Goal: Transaction & Acquisition: Book appointment/travel/reservation

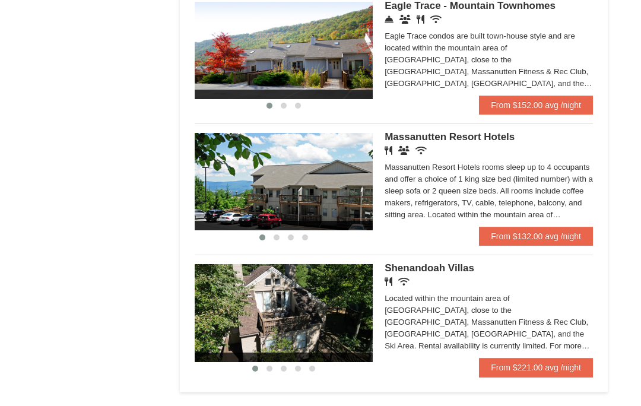
scroll to position [669, 0]
click at [506, 235] on link "From $132.00 avg /night" at bounding box center [536, 236] width 114 height 19
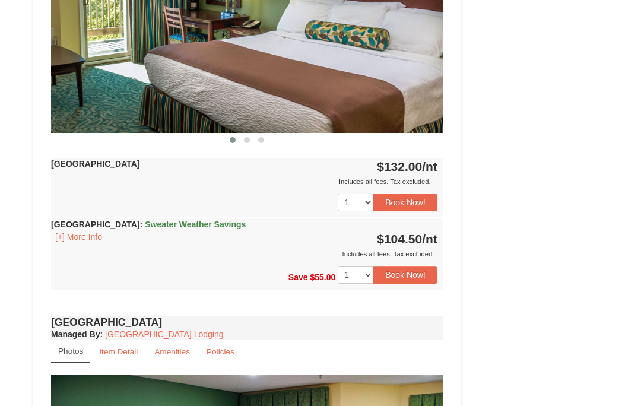
scroll to position [594, 0]
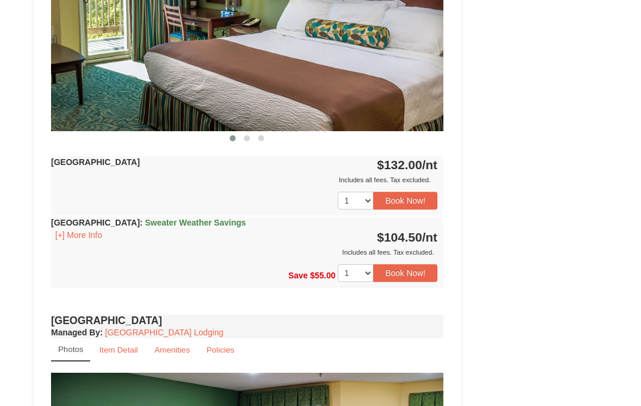
click at [401, 270] on button "Book Now!" at bounding box center [405, 273] width 64 height 18
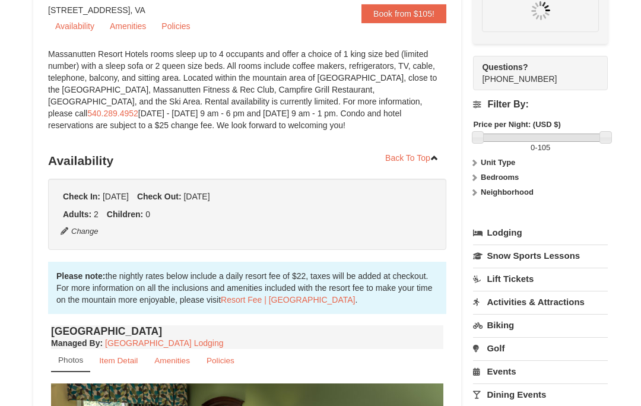
scroll to position [116, 0]
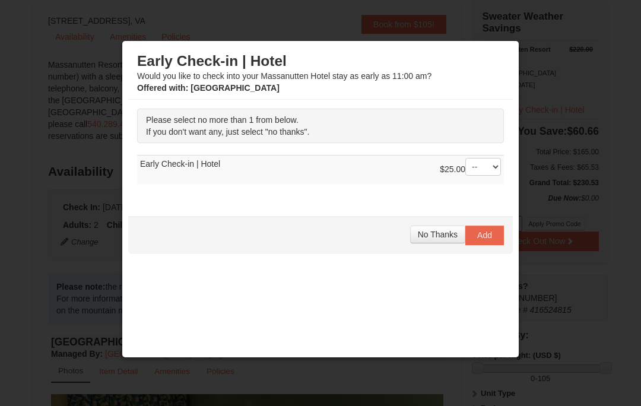
click at [438, 236] on span "No Thanks" at bounding box center [438, 234] width 40 height 9
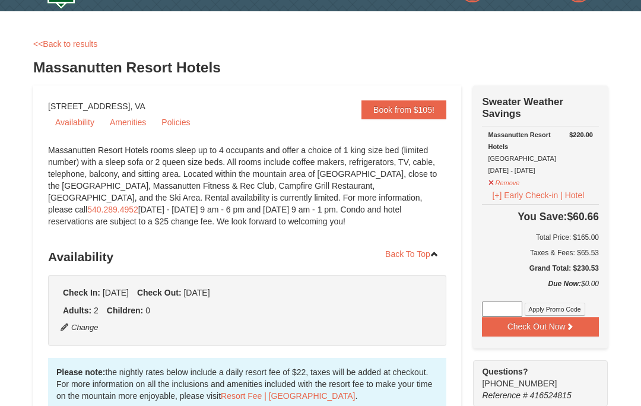
scroll to position [31, 0]
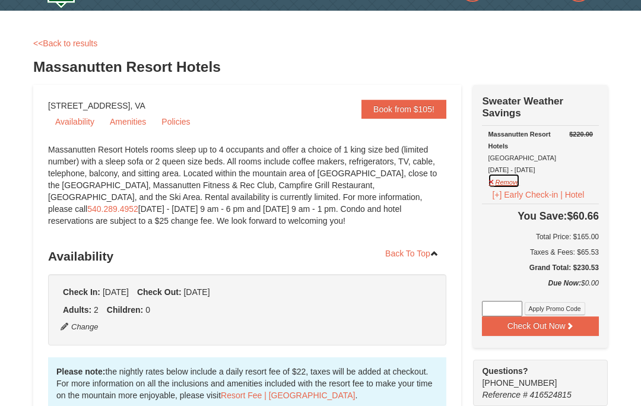
click at [501, 176] on button "Remove" at bounding box center [504, 180] width 32 height 15
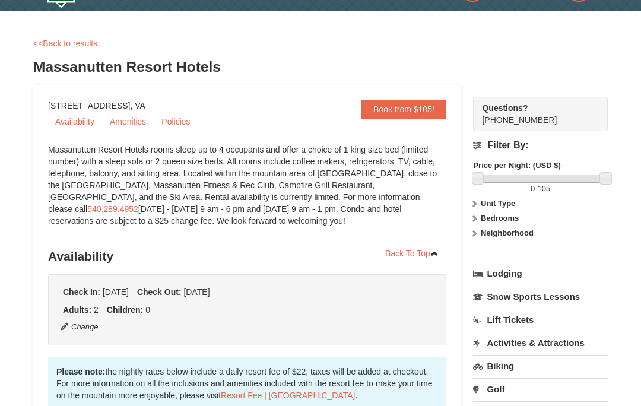
click at [501, 183] on label "0 - 105" at bounding box center [540, 189] width 135 height 12
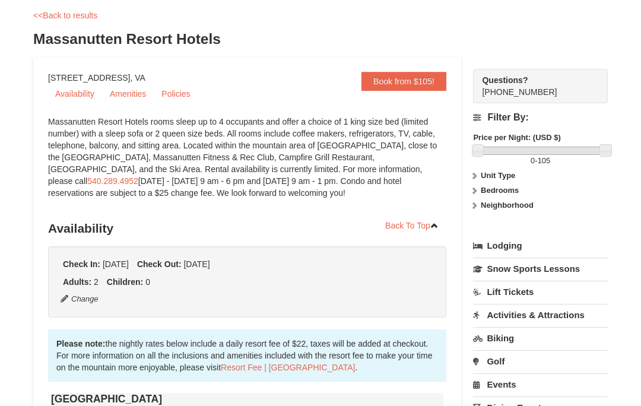
scroll to position [0, 0]
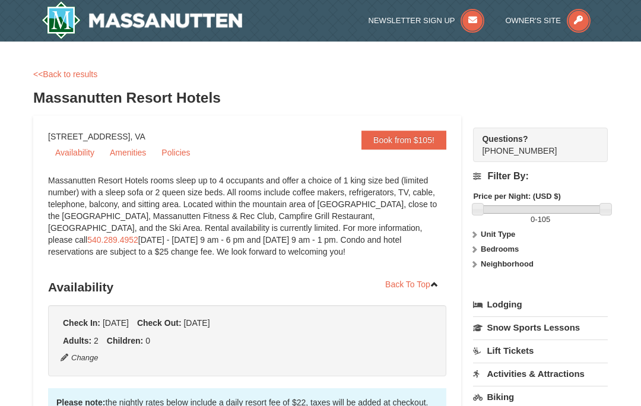
click at [383, 138] on link "Book from $105!" at bounding box center [404, 140] width 85 height 19
click at [389, 134] on link "Book from $105!" at bounding box center [404, 140] width 85 height 19
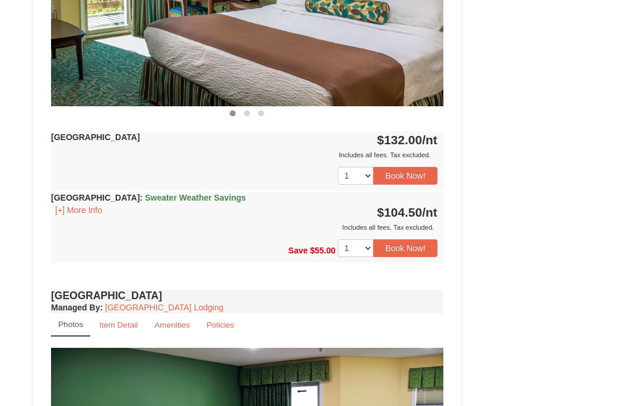
scroll to position [618, 0]
click at [396, 243] on button "Book Now!" at bounding box center [405, 249] width 64 height 18
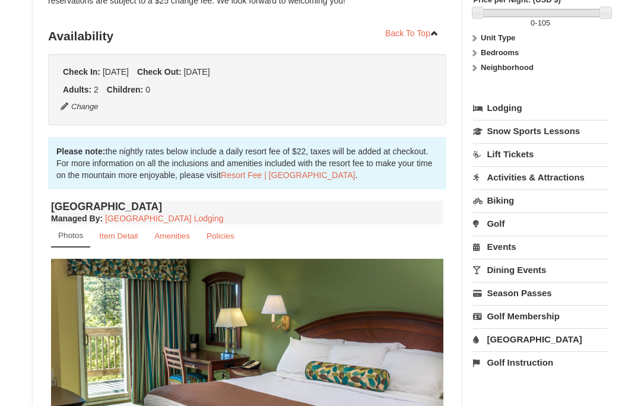
scroll to position [116, 0]
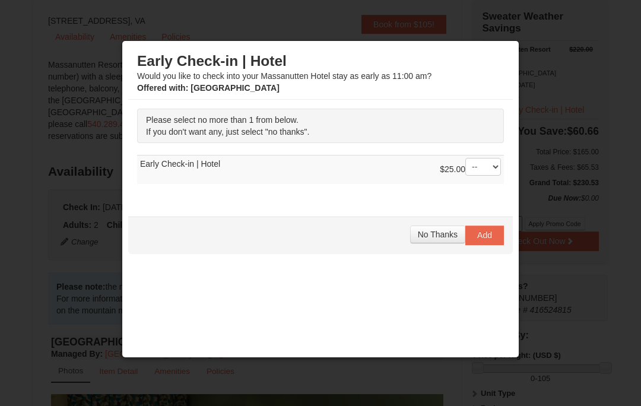
click at [427, 236] on span "No Thanks" at bounding box center [438, 234] width 40 height 9
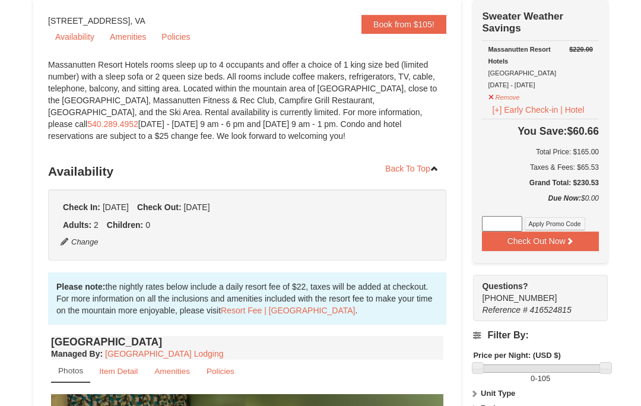
click at [401, 173] on link "Back To Top" at bounding box center [412, 169] width 69 height 18
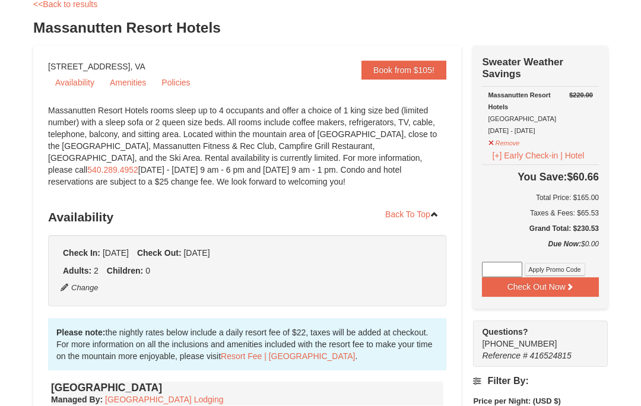
scroll to position [68, 0]
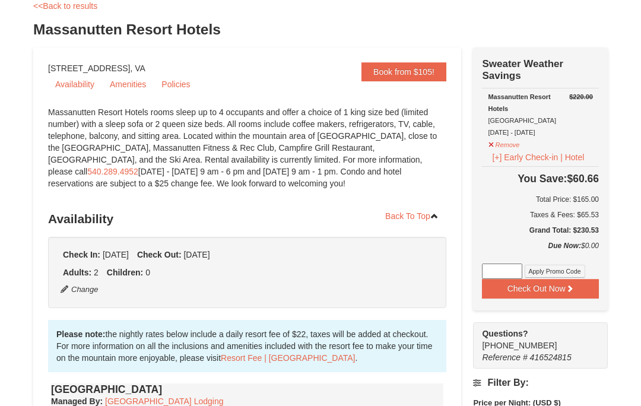
click at [392, 208] on link "Back To Top" at bounding box center [412, 216] width 69 height 18
click at [391, 207] on link "Back To Top" at bounding box center [412, 216] width 69 height 18
click at [503, 138] on button "Remove" at bounding box center [504, 143] width 32 height 15
